Goal: Navigation & Orientation: Find specific page/section

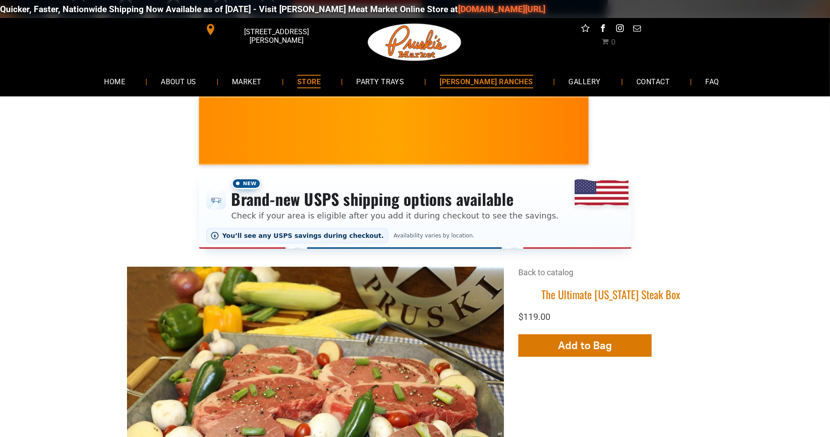
click at [492, 81] on span "[PERSON_NAME] RANCHES" at bounding box center [486, 81] width 93 height 13
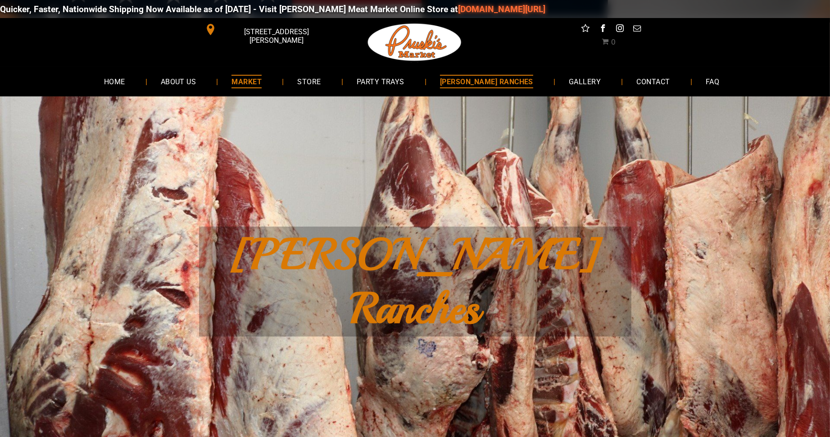
click at [257, 77] on span "MARKET" at bounding box center [246, 81] width 30 height 13
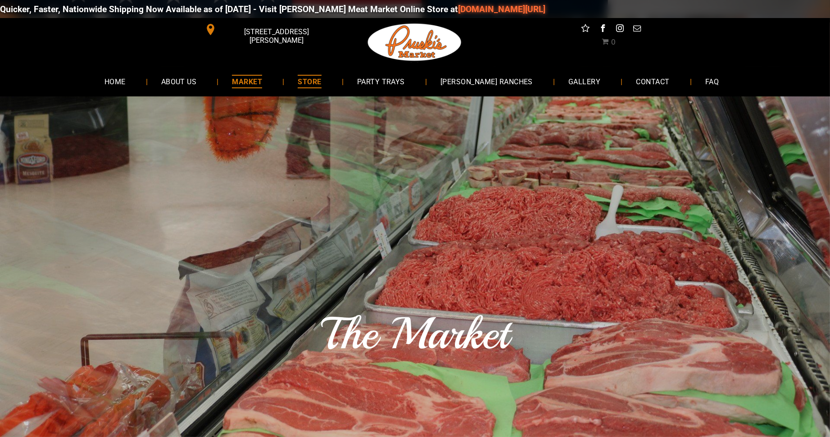
click at [321, 78] on span "STORE" at bounding box center [309, 81] width 23 height 13
